Goal: Task Accomplishment & Management: Complete application form

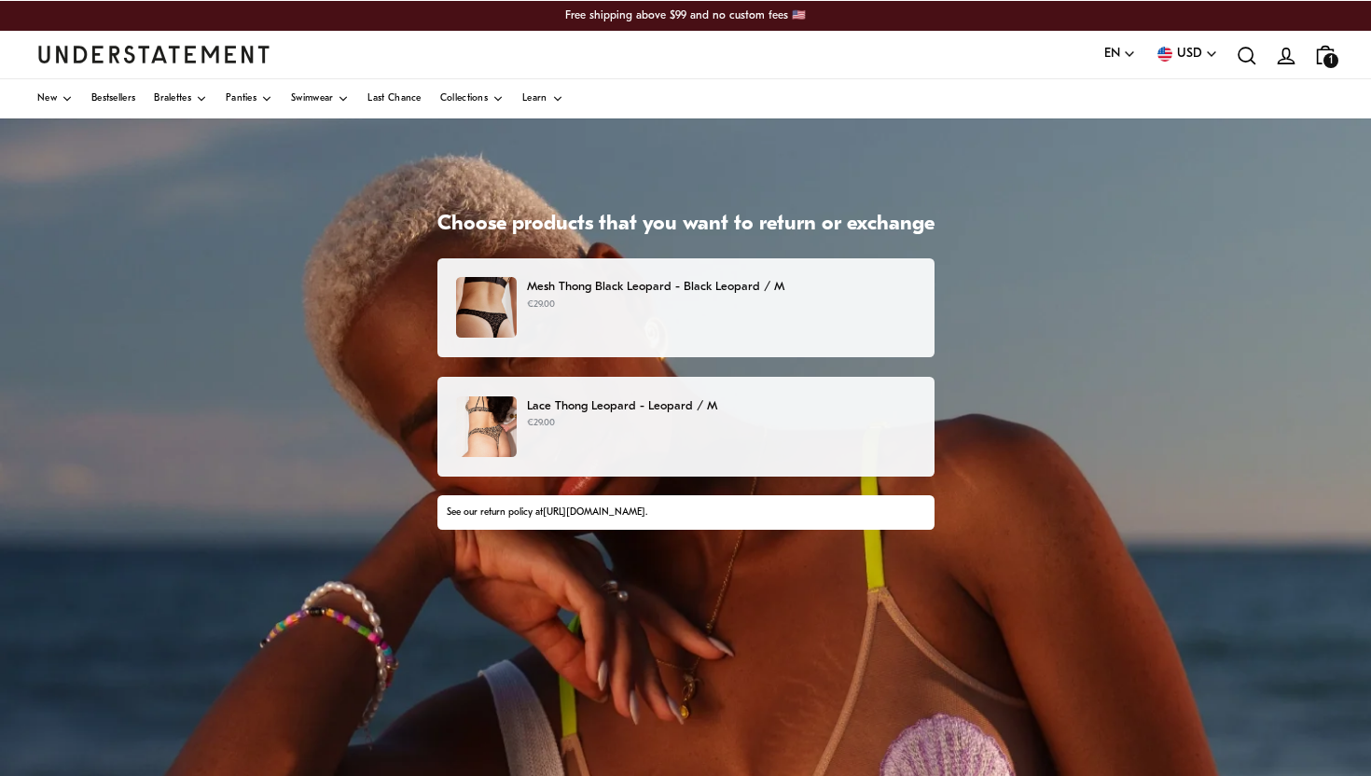
click at [645, 339] on div "Mesh Thong Black Leopard - Black Leopard / M €29.00" at bounding box center [685, 308] width 497 height 100
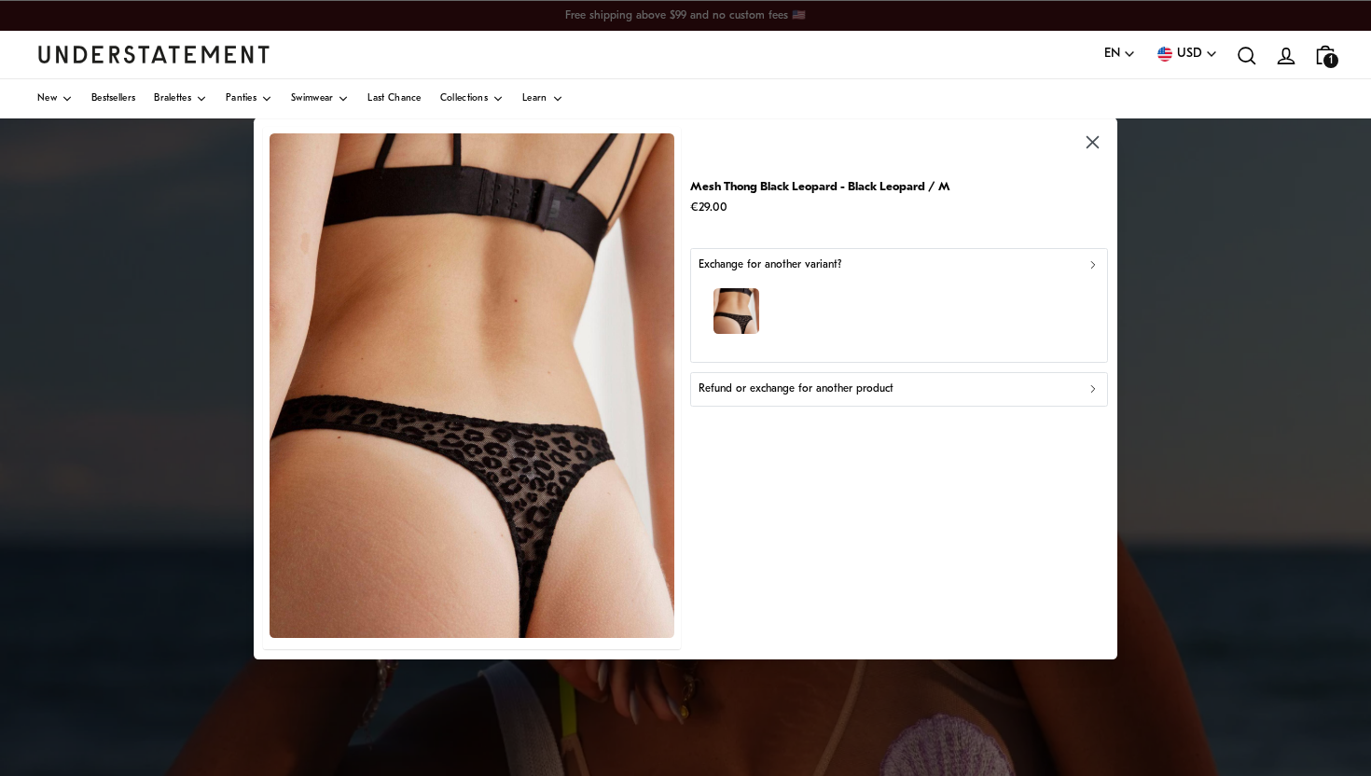
click at [850, 392] on p "Refund or exchange for another product" at bounding box center [796, 390] width 195 height 18
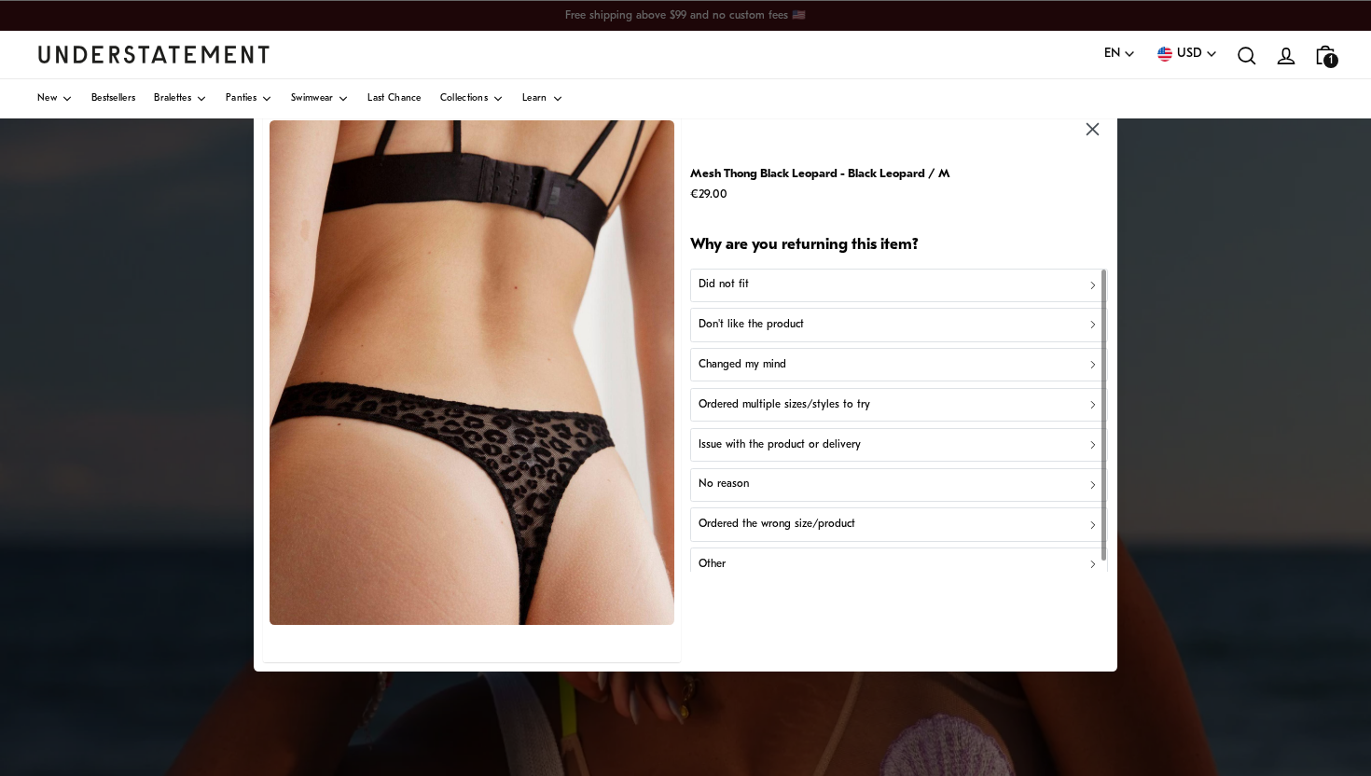
click at [741, 286] on p "Did not fit" at bounding box center [724, 285] width 50 height 18
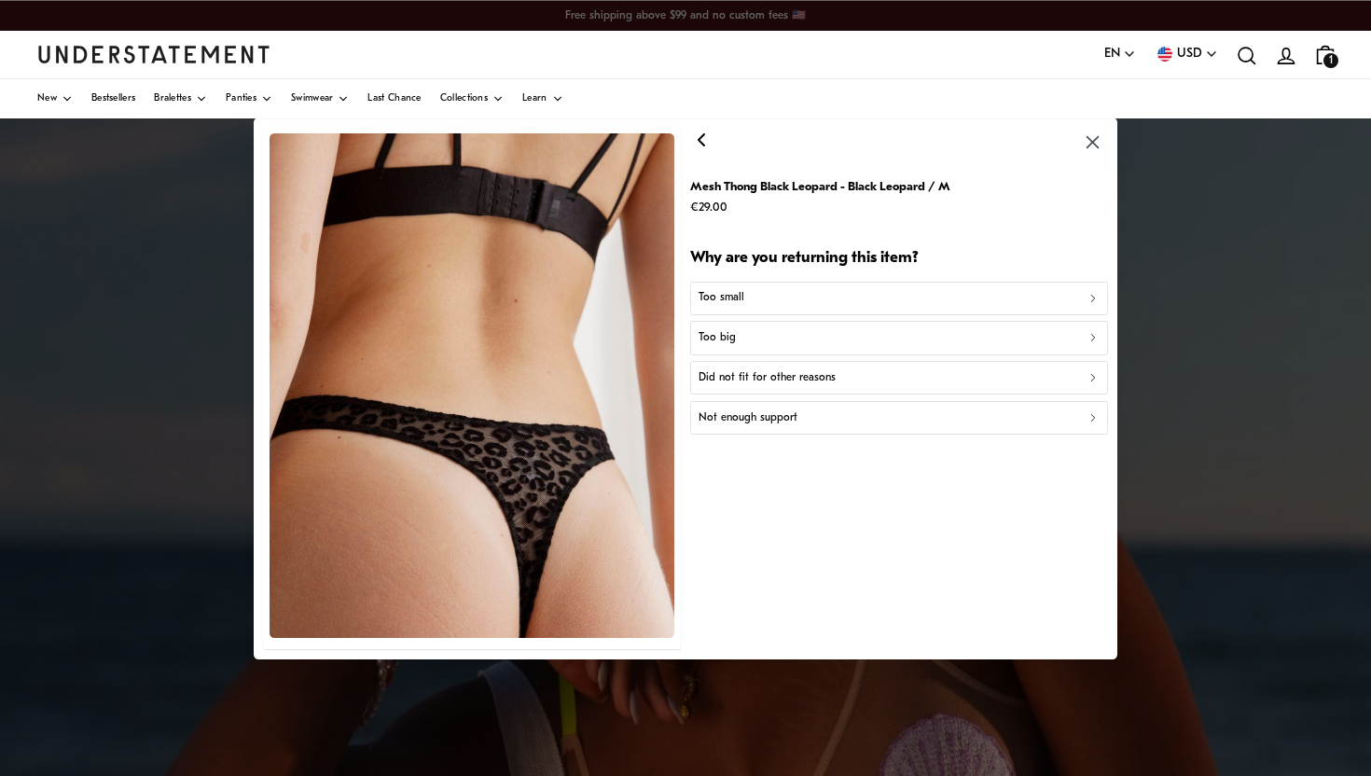
click at [742, 298] on p "Too small" at bounding box center [722, 298] width 46 height 18
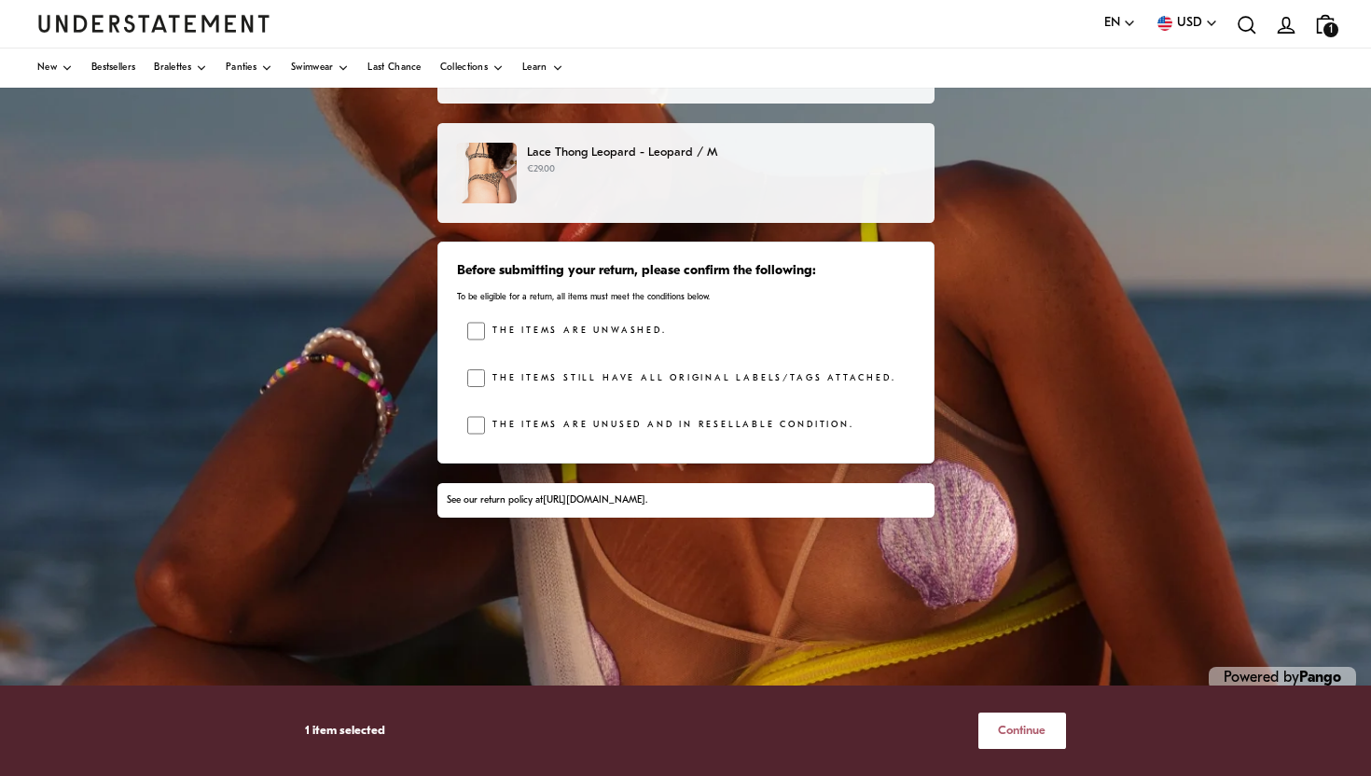
scroll to position [275, 0]
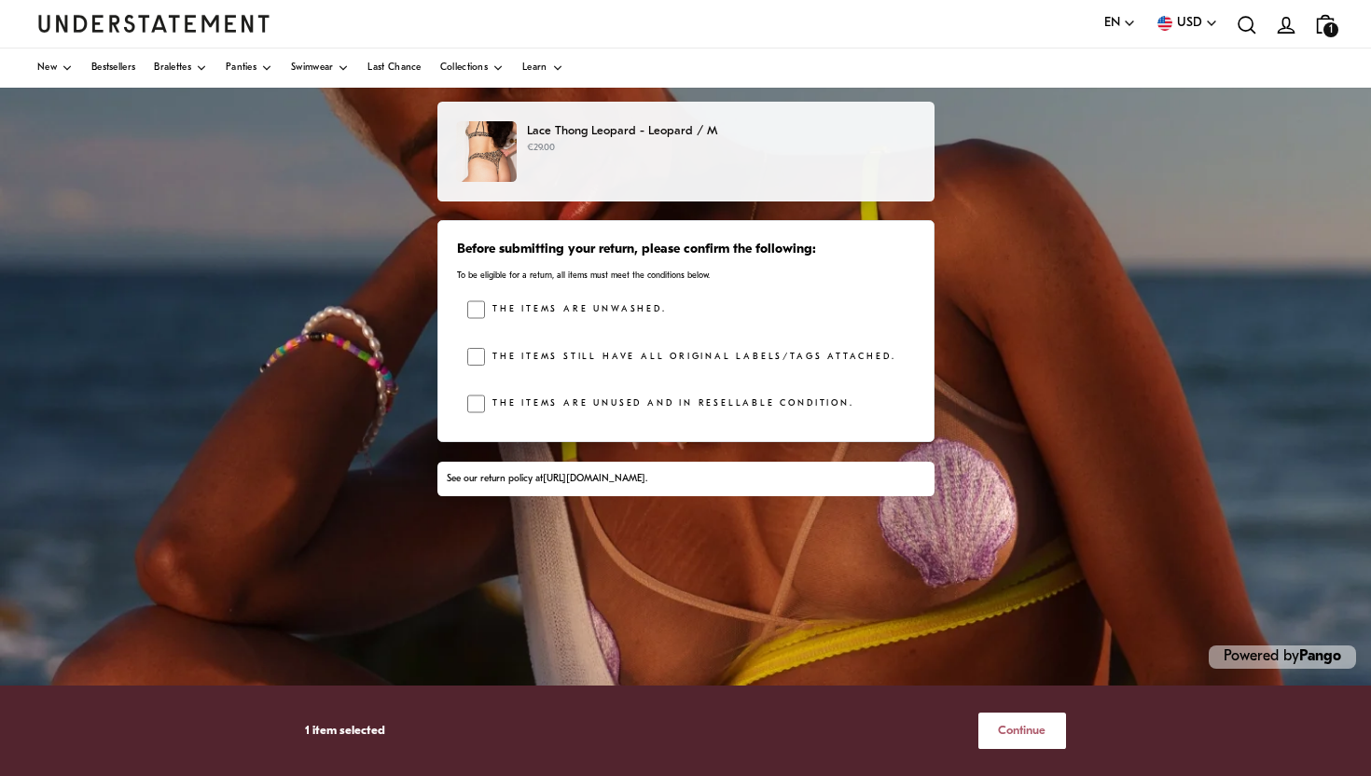
click at [1000, 740] on span "Continue" at bounding box center [1022, 731] width 48 height 35
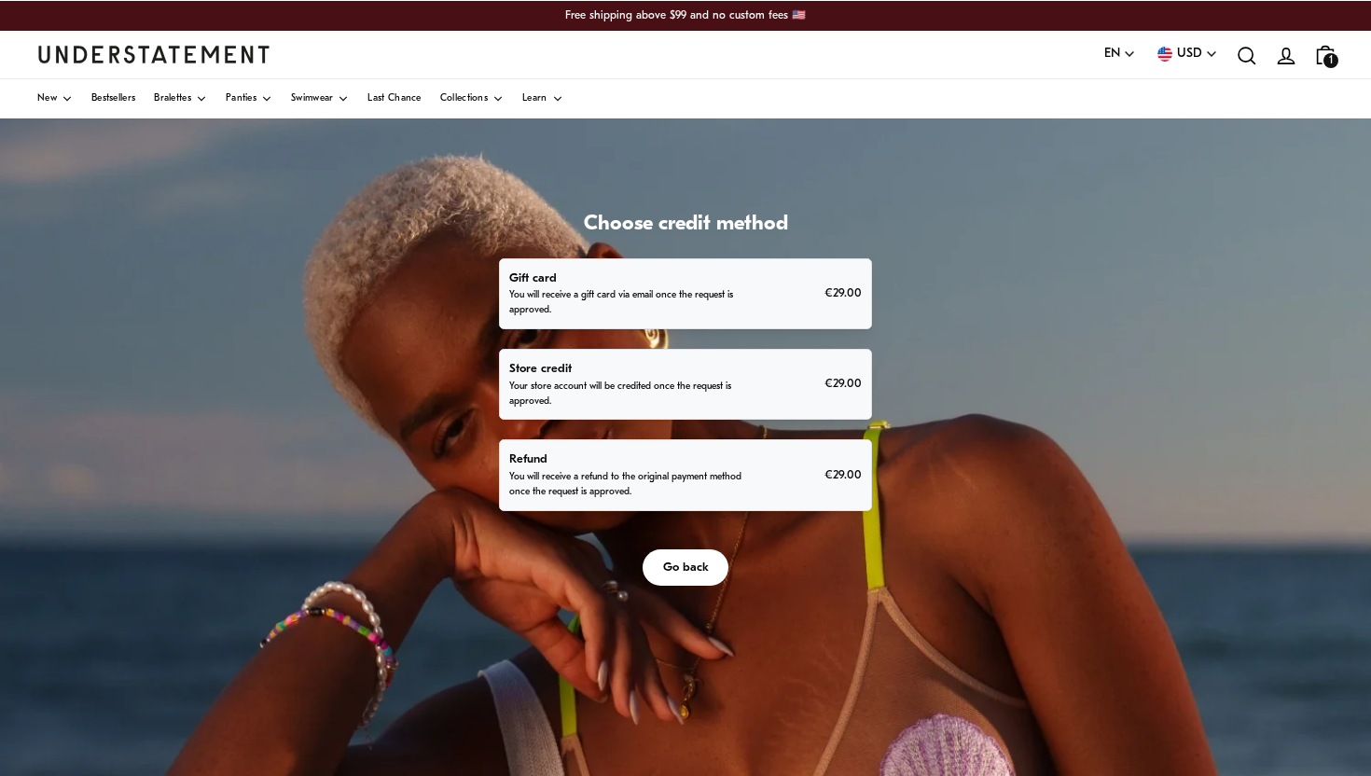
click at [681, 576] on span "Go back" at bounding box center [686, 567] width 46 height 35
